Goal: Complete application form

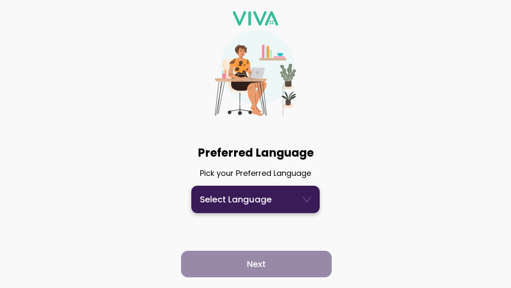
click at [307, 199] on icon at bounding box center [307, 199] width 9 height 9
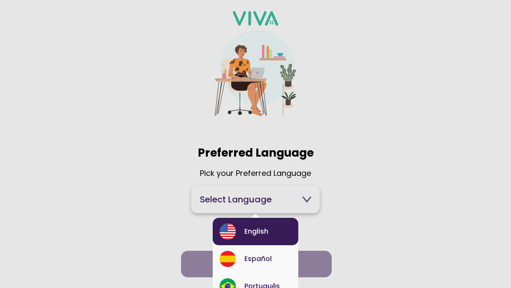
click at [263, 232] on div "English" at bounding box center [256, 231] width 72 height 16
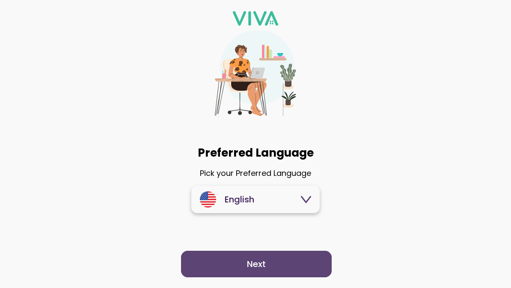
click at [287, 264] on span "Next" at bounding box center [257, 264] width 134 height 9
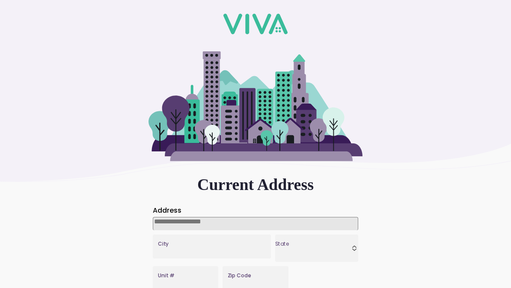
click at [164, 224] on input at bounding box center [255, 223] width 205 height 13
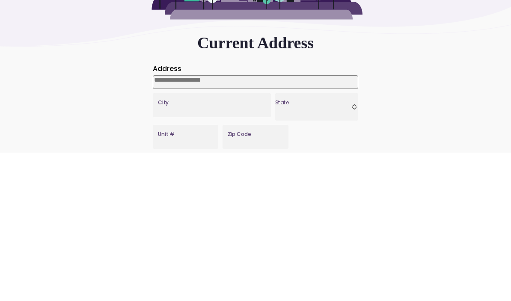
type input "**********"
type input "*******"
type input "*****"
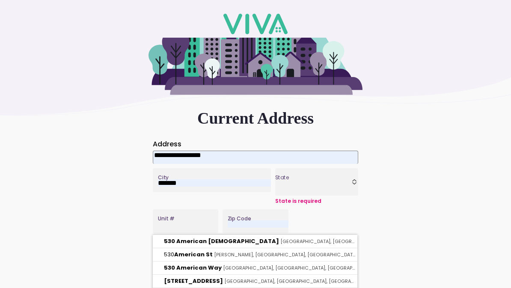
scroll to position [140, 0]
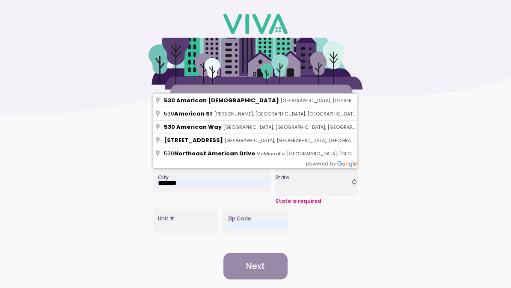
click at [404, 129] on div "**********" at bounding box center [255, 109] width 511 height 277
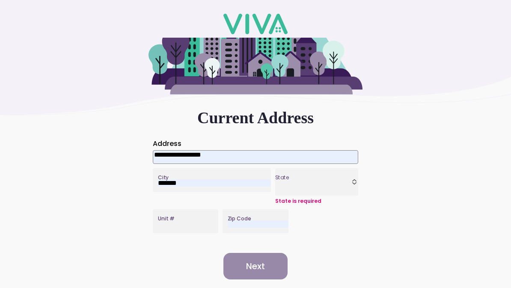
click at [341, 197] on ion-text "State is required" at bounding box center [316, 201] width 83 height 8
click at [290, 166] on ion-col "[US_STATE] [US_STATE] [US_STATE] [US_STATE] [US_STATE] [US_STATE] [US_STATE] [U…" at bounding box center [316, 186] width 87 height 41
click at [0, 0] on slot "State is required" at bounding box center [0, 0] width 0 height 0
click at [354, 180] on icon at bounding box center [354, 182] width 3 height 5
click at [354, 168] on button "State" at bounding box center [316, 181] width 83 height 27
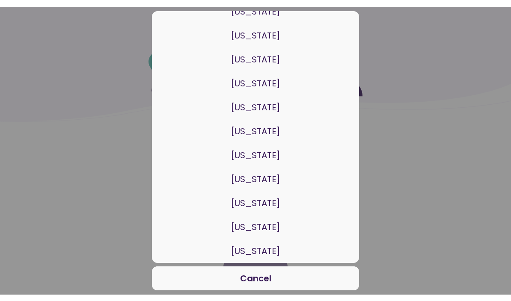
scroll to position [946, 0]
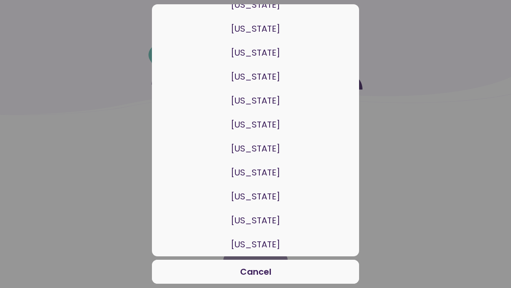
click at [272, 173] on button "[US_STATE]" at bounding box center [255, 173] width 207 height 24
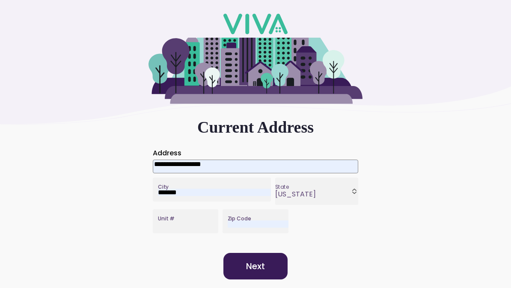
click at [166, 207] on ion-col "Unit #" at bounding box center [186, 221] width 70 height 28
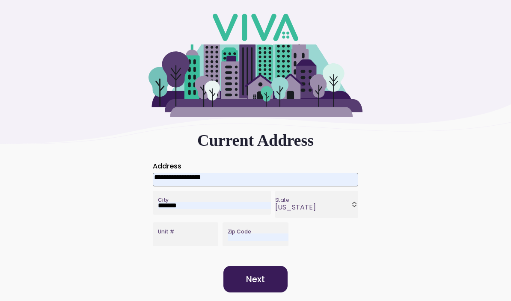
scroll to position [155, 0]
type input "****"
click at [0, 0] on slot "Next" at bounding box center [0, 0] width 0 height 0
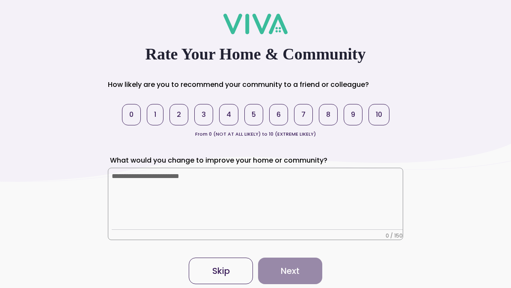
click at [383, 111] on button "10" at bounding box center [379, 114] width 21 height 21
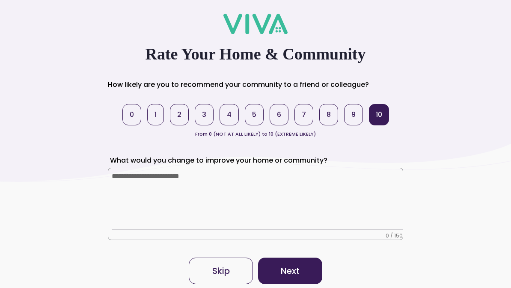
click at [221, 175] on ion-row "What would you change to improve your home or community? 0 / 150" at bounding box center [255, 196] width 295 height 87
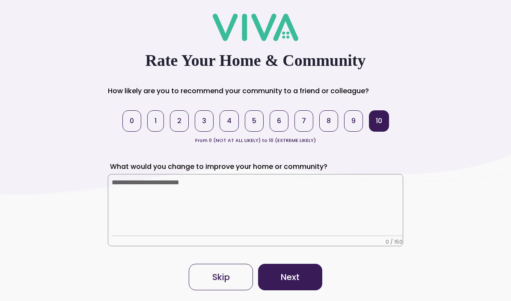
scroll to position [85, 0]
type textarea "**********"
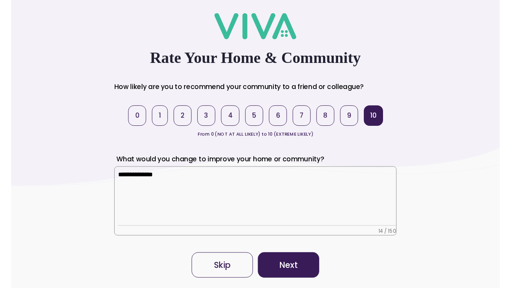
scroll to position [180, 0]
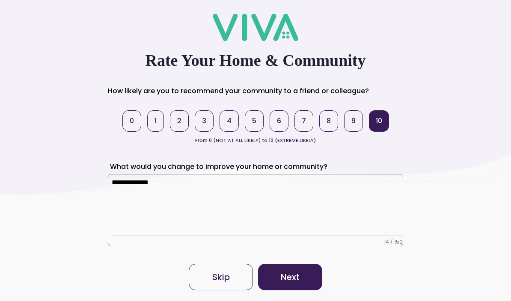
click at [0, 0] on slot "Next" at bounding box center [0, 0] width 0 height 0
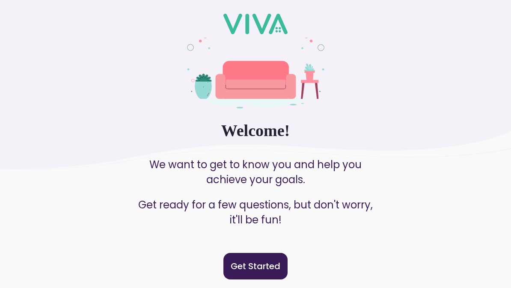
scroll to position [128, 0]
click at [0, 0] on slot "Get Started" at bounding box center [0, 0] width 0 height 0
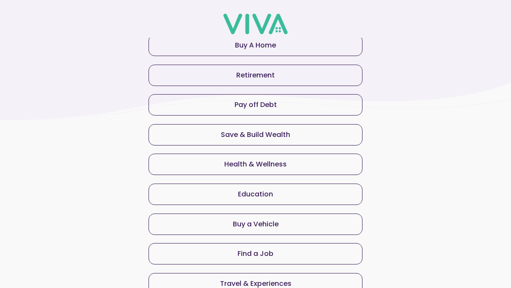
scroll to position [63, 0]
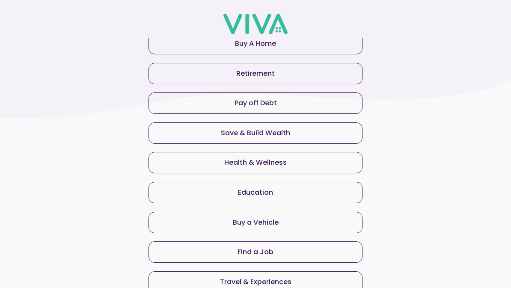
click at [348, 162] on span "Health & Wellness" at bounding box center [255, 162] width 199 height 7
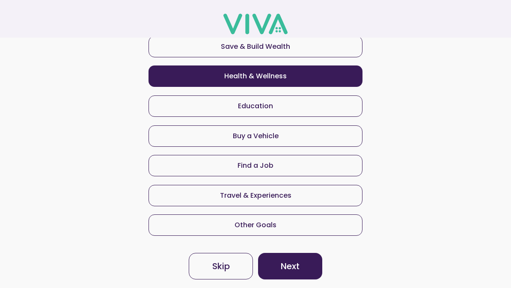
scroll to position [193, 0]
click at [0, 0] on slot "Next" at bounding box center [0, 0] width 0 height 0
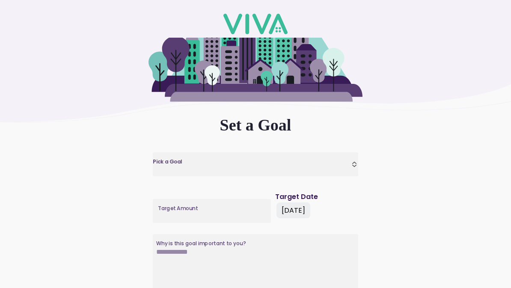
scroll to position [63, 0]
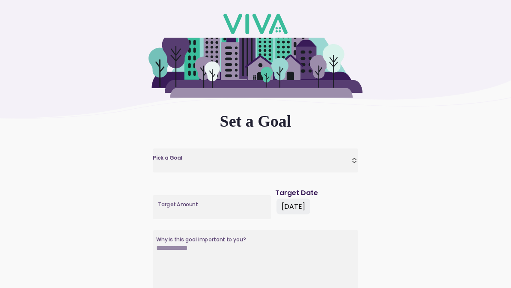
click at [356, 163] on icon at bounding box center [355, 161] width 8 height 24
click at [356, 163] on button "Pick a Goal" at bounding box center [255, 161] width 205 height 24
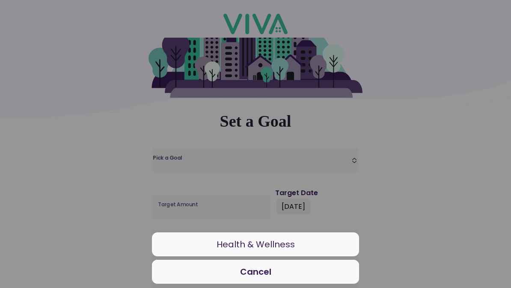
click at [348, 241] on button "Health & Wellness" at bounding box center [255, 244] width 207 height 24
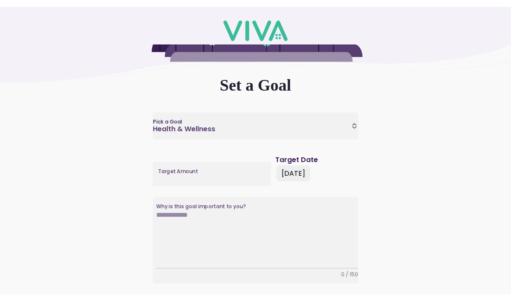
scroll to position [110, 0]
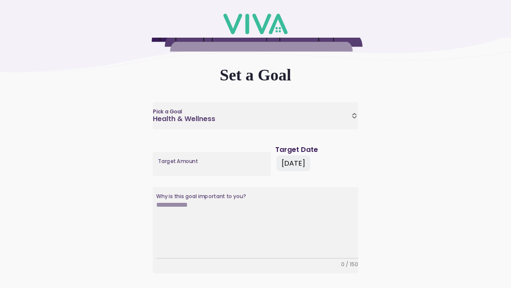
click at [173, 209] on ion-col "Why is this goal important to you? 0 / 150" at bounding box center [256, 230] width 210 height 91
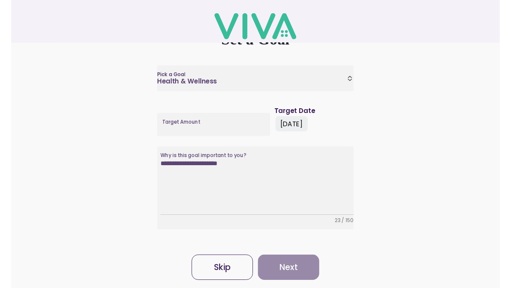
scroll to position [324, 0]
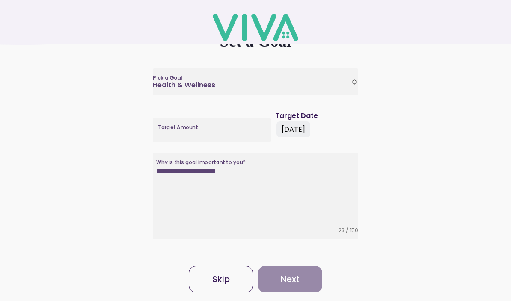
type textarea "**********"
click at [295, 265] on div "Skip Next" at bounding box center [255, 280] width 139 height 30
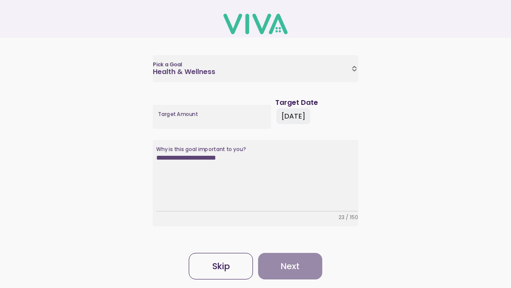
click at [277, 251] on div "Skip Next" at bounding box center [255, 266] width 139 height 30
click at [286, 251] on div "Skip Next" at bounding box center [255, 266] width 139 height 30
click at [282, 251] on div "Skip Next" at bounding box center [255, 266] width 139 height 30
click at [284, 251] on div "Skip Next" at bounding box center [255, 266] width 139 height 30
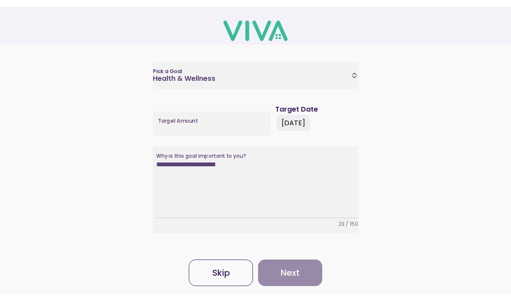
scroll to position [187, 0]
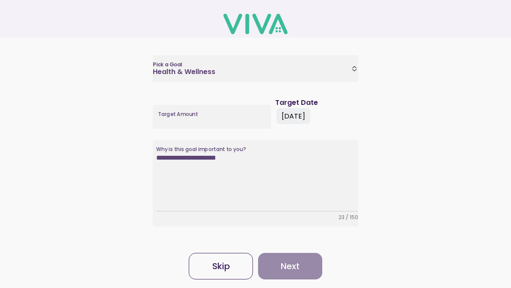
click at [179, 105] on label "Target Amount" at bounding box center [212, 117] width 118 height 24
click at [179, 116] on input "Target Amount" at bounding box center [214, 119] width 113 height 7
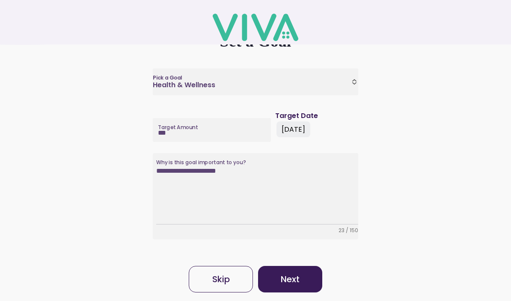
type input "**"
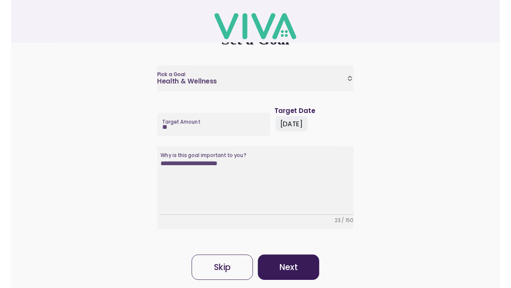
scroll to position [370, 0]
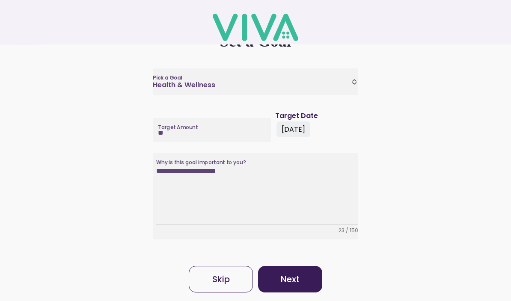
click at [277, 266] on button "Next" at bounding box center [290, 279] width 64 height 27
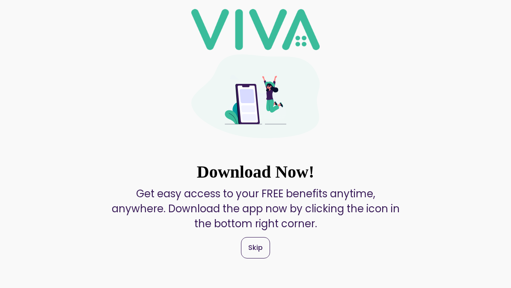
click at [0, 0] on slot "Skip" at bounding box center [0, 0] width 0 height 0
